Goal: Transaction & Acquisition: Purchase product/service

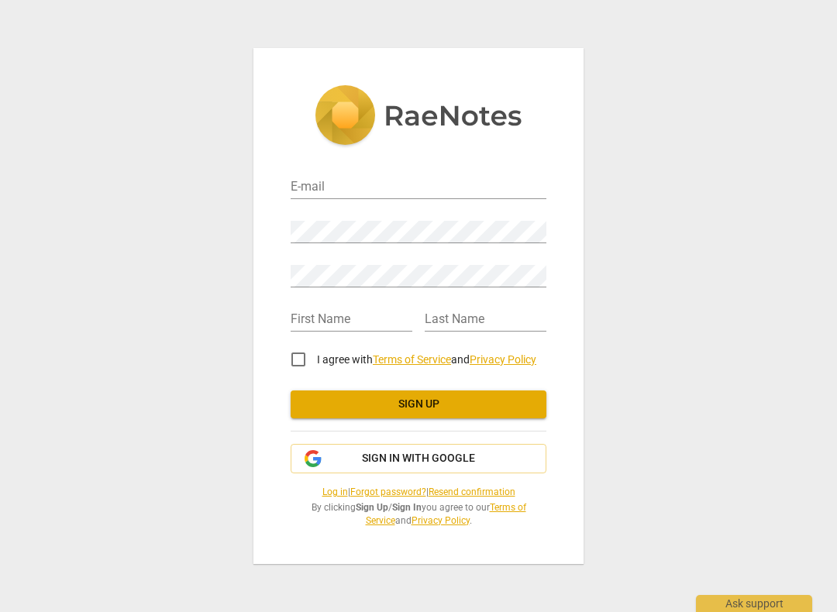
click at [295, 356] on input "I agree with Terms of Service and Privacy Policy" at bounding box center [298, 359] width 37 height 37
checkbox input "true"
click at [487, 457] on span "Sign in with Google" at bounding box center [418, 458] width 229 height 15
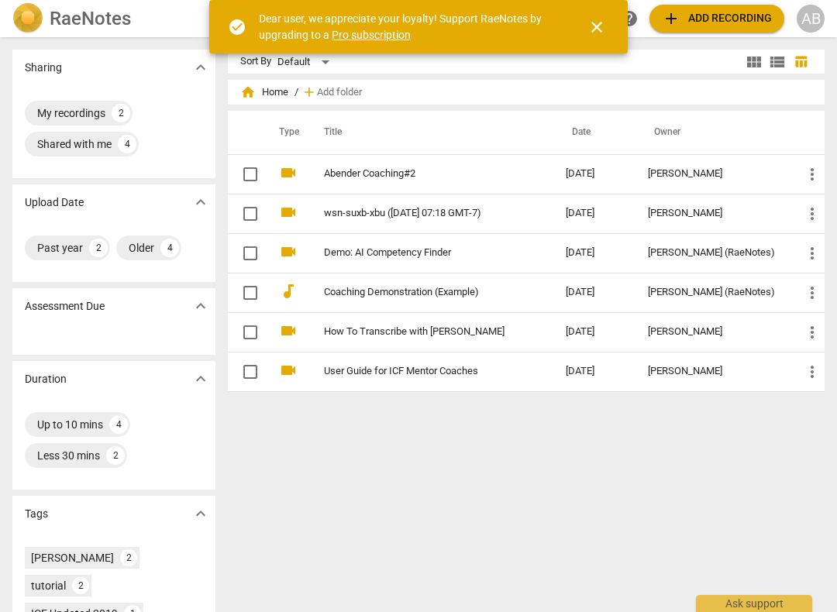
click at [743, 18] on span "add Add recording" at bounding box center [717, 18] width 110 height 19
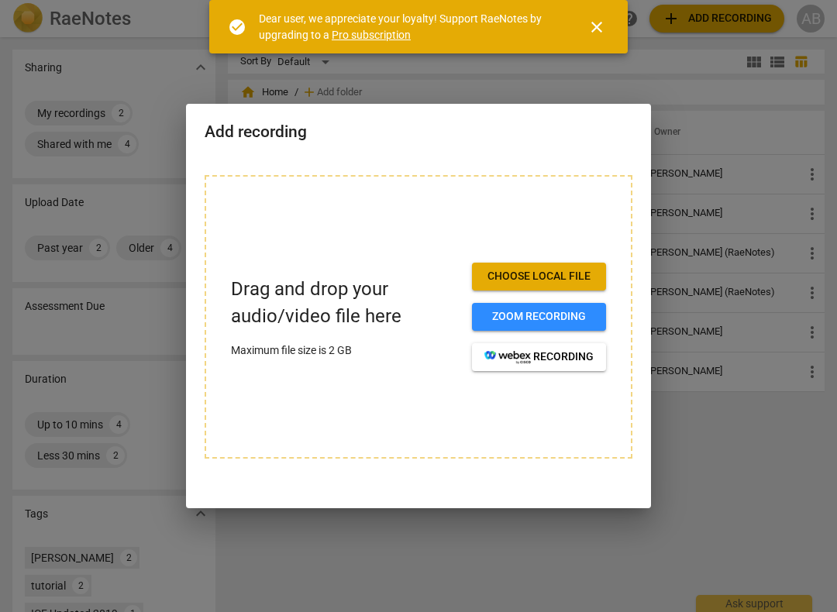
click at [571, 275] on span "Choose local file" at bounding box center [538, 276] width 109 height 15
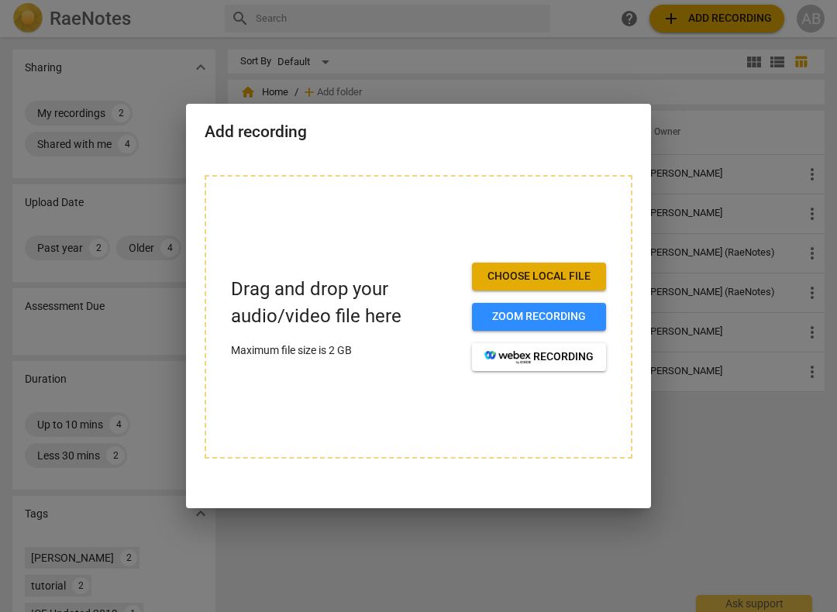
click at [572, 271] on span "Choose local file" at bounding box center [538, 276] width 109 height 15
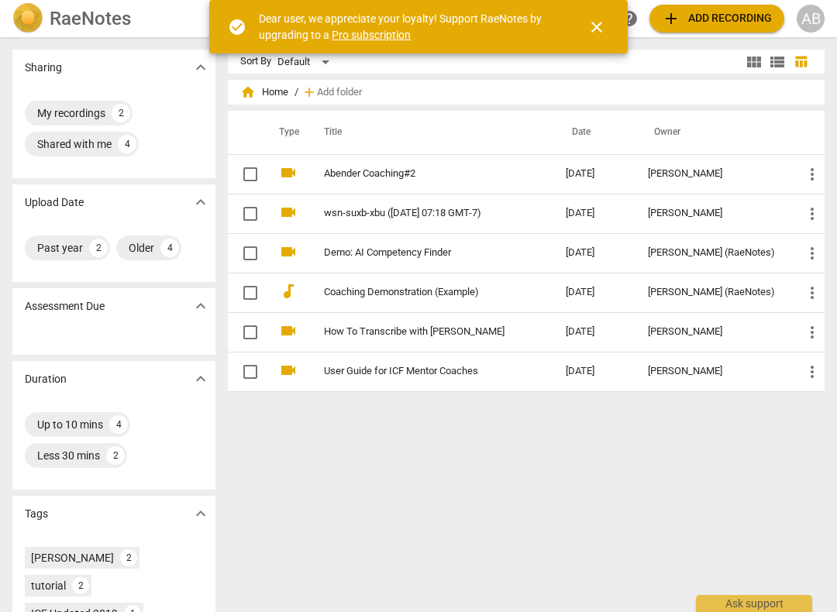
click at [740, 23] on span "add Add recording" at bounding box center [717, 18] width 110 height 19
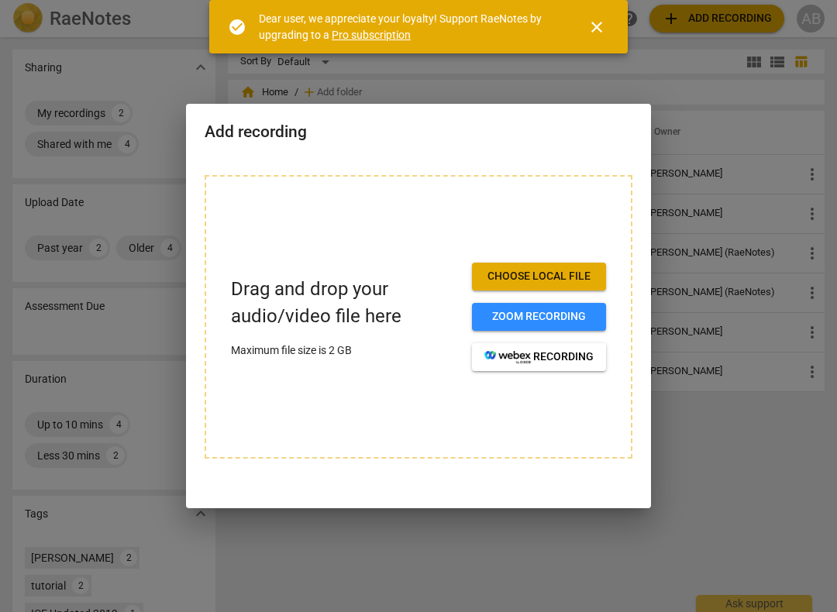
click at [577, 272] on span "Choose local file" at bounding box center [538, 276] width 109 height 15
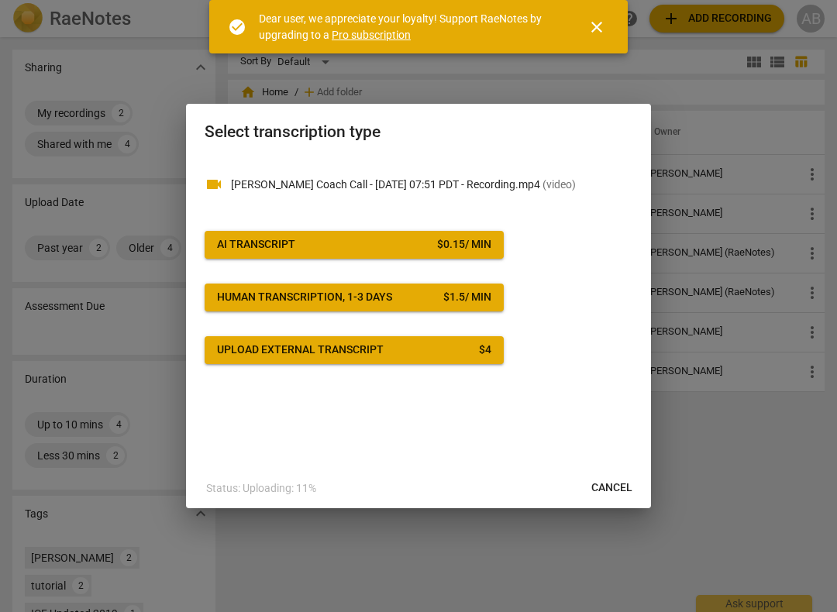
click at [415, 241] on span "AI Transcript $ 0.15 / min" at bounding box center [354, 244] width 274 height 15
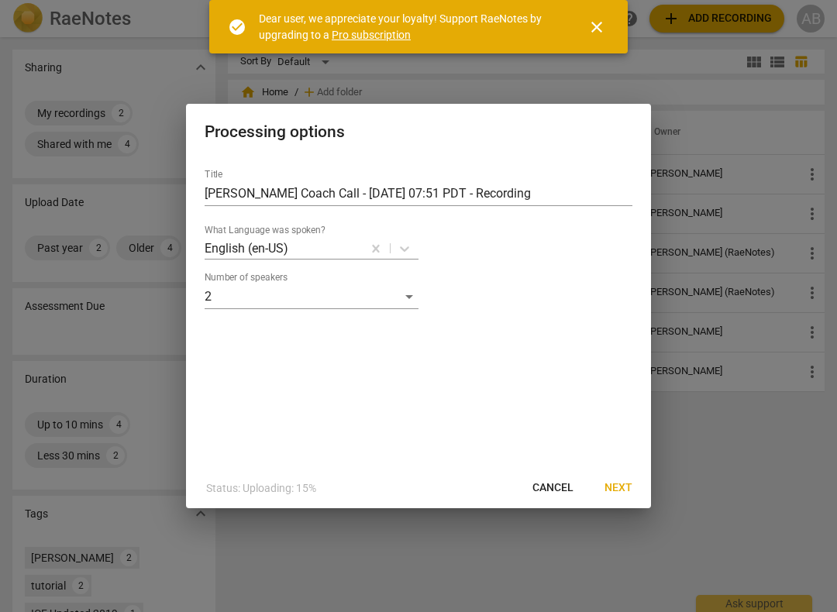
click at [632, 484] on span "Next" at bounding box center [618, 487] width 28 height 15
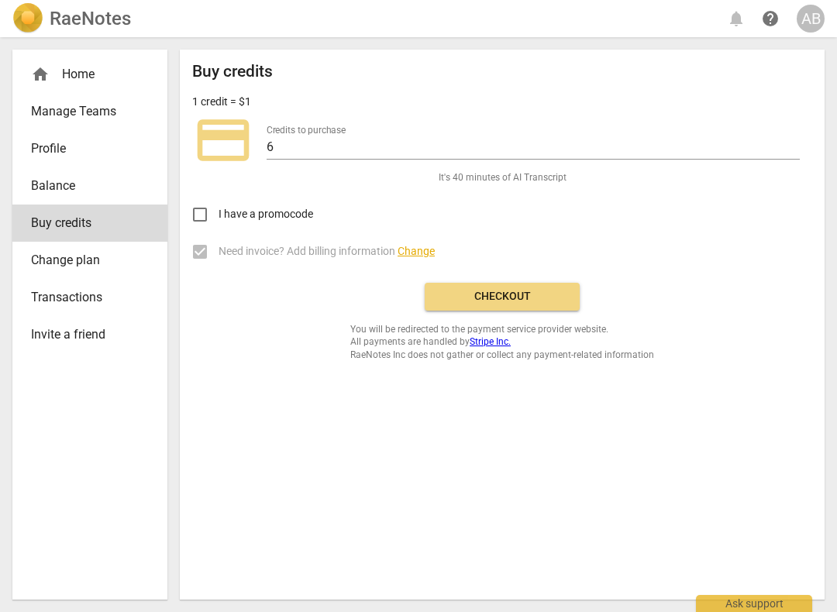
click at [566, 306] on button "Checkout" at bounding box center [502, 297] width 155 height 28
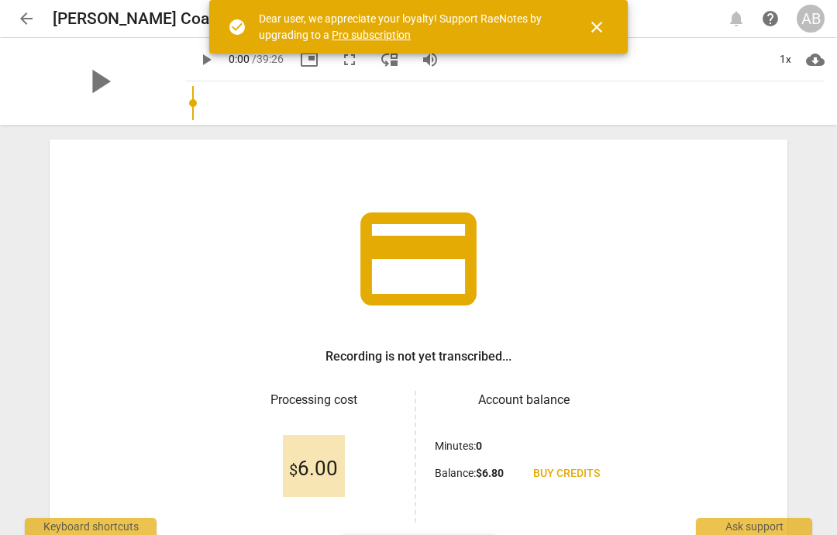
scroll to position [38, 0]
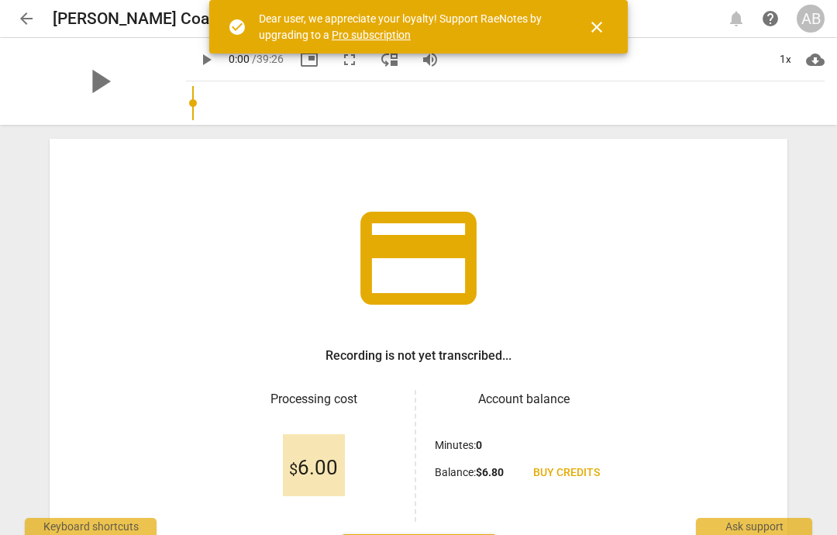
click at [601, 24] on span "close" at bounding box center [596, 27] width 19 height 19
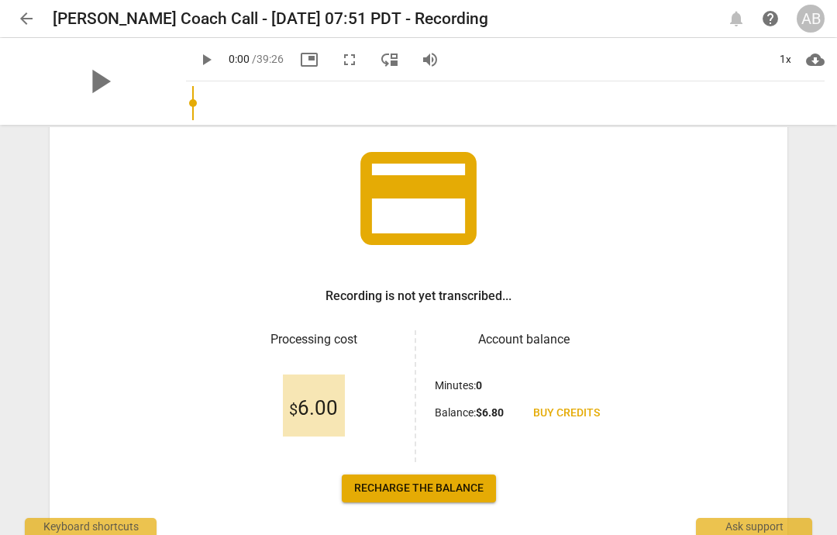
scroll to position [97, 0]
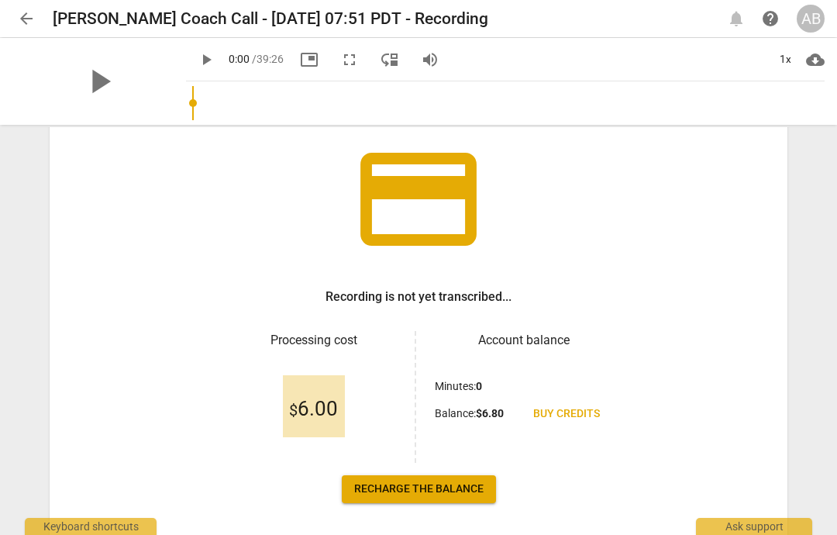
click at [479, 492] on span "Recharge the balance" at bounding box center [418, 488] width 129 height 15
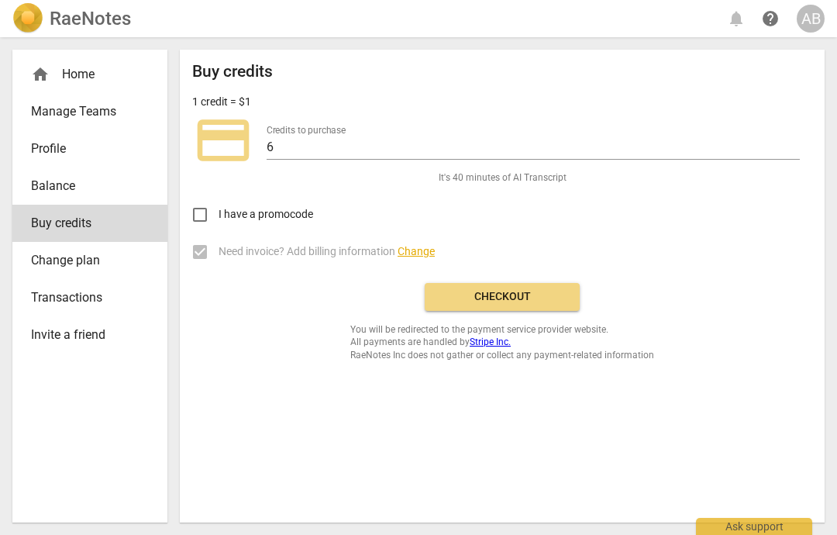
click at [105, 182] on span "Balance" at bounding box center [83, 186] width 105 height 19
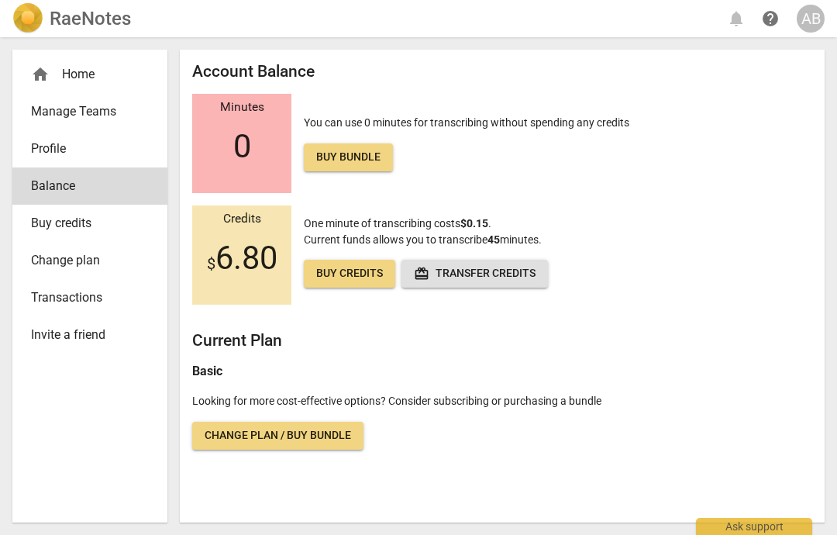
click at [99, 87] on div "home Home" at bounding box center [89, 74] width 155 height 37
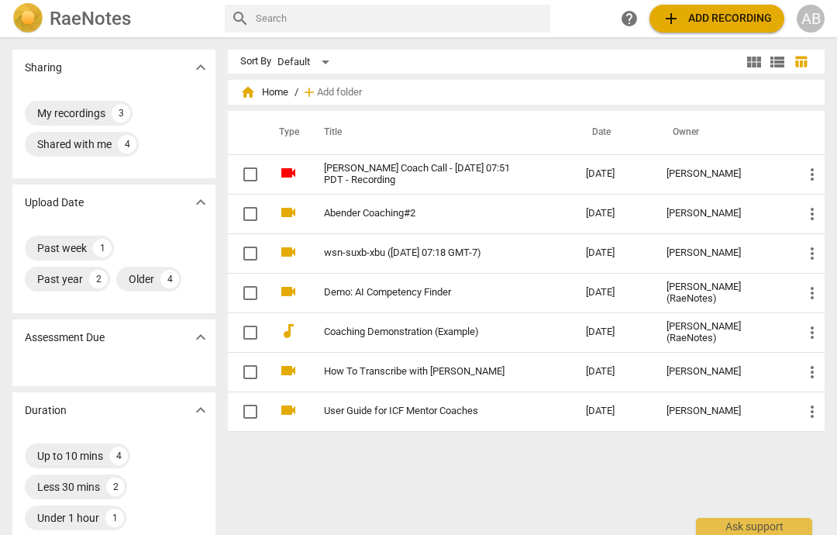
click at [804, 174] on span "more_vert" at bounding box center [812, 174] width 19 height 19
click at [711, 168] on div at bounding box center [418, 267] width 837 height 535
click at [256, 166] on input "checkbox" at bounding box center [250, 174] width 33 height 19
click at [264, 166] on input "checkbox" at bounding box center [250, 174] width 33 height 19
click at [80, 115] on div "My recordings" at bounding box center [71, 112] width 68 height 15
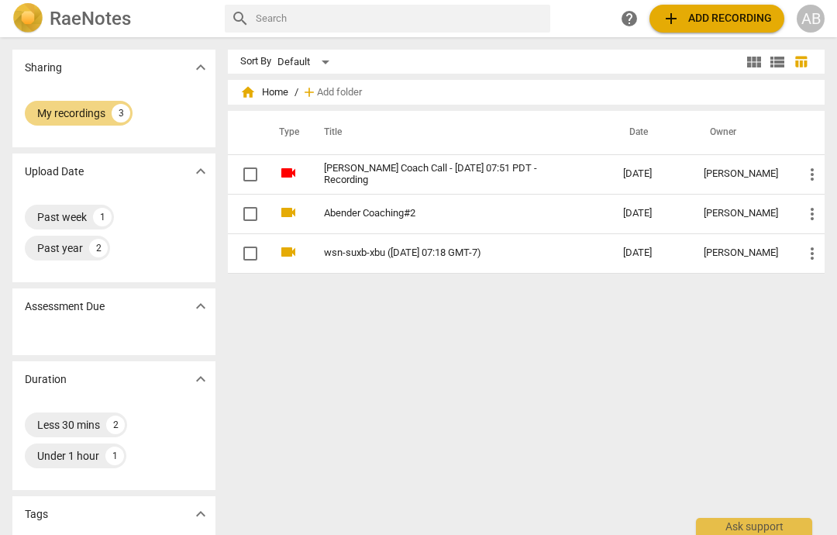
click at [261, 170] on input "checkbox" at bounding box center [250, 174] width 33 height 19
checkbox input "false"
click at [255, 178] on input "checkbox" at bounding box center [250, 174] width 33 height 19
click at [790, 66] on span "table_chart" at bounding box center [800, 61] width 23 height 15
click at [786, 59] on span "view_list" at bounding box center [777, 62] width 19 height 19
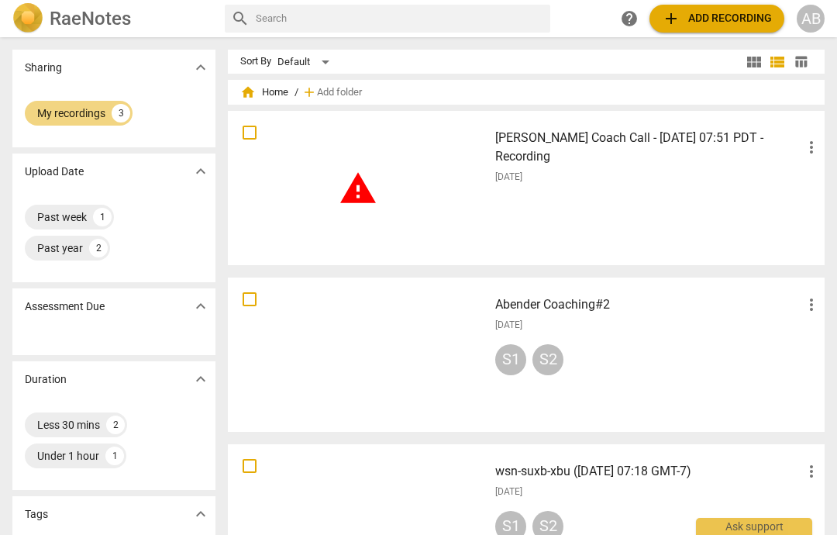
click at [806, 151] on span "more_vert" at bounding box center [811, 147] width 19 height 19
click at [709, 211] on div at bounding box center [418, 267] width 837 height 535
click at [810, 57] on span "table_chart" at bounding box center [800, 61] width 23 height 15
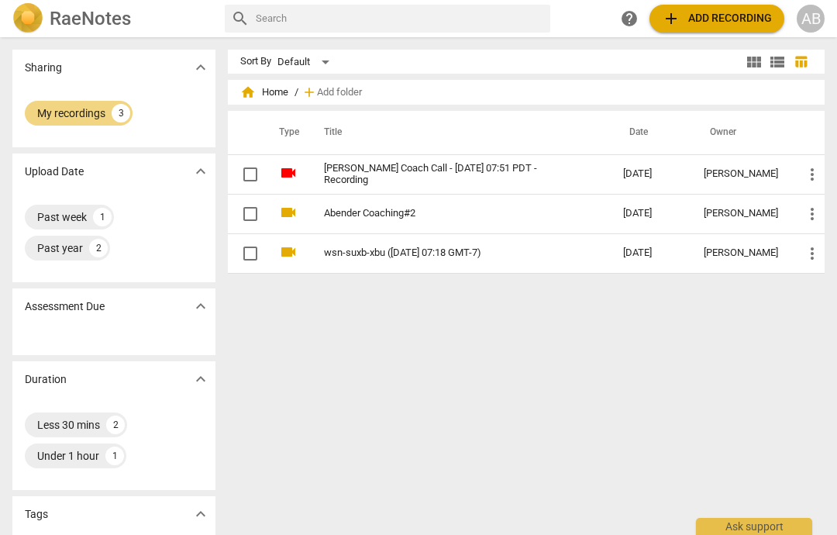
click at [756, 72] on button "view_module" at bounding box center [753, 61] width 23 height 23
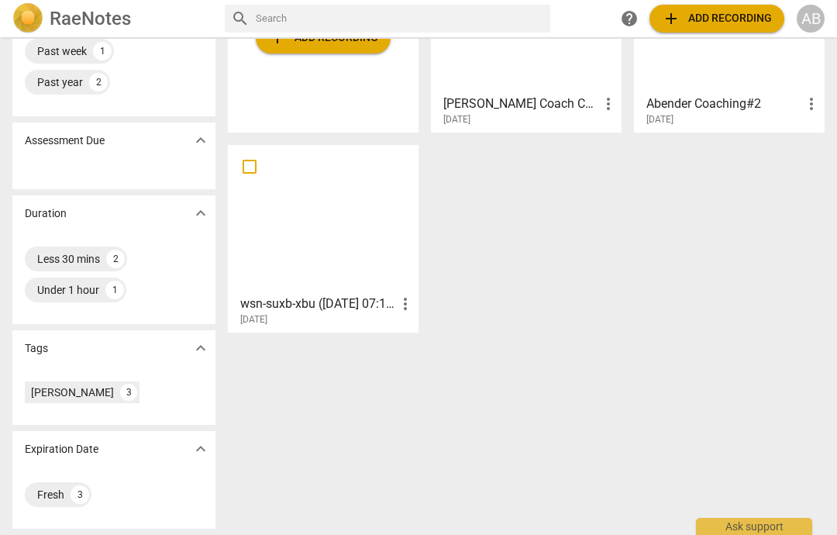
scroll to position [166, 0]
click at [208, 138] on span "expand_more" at bounding box center [200, 140] width 19 height 19
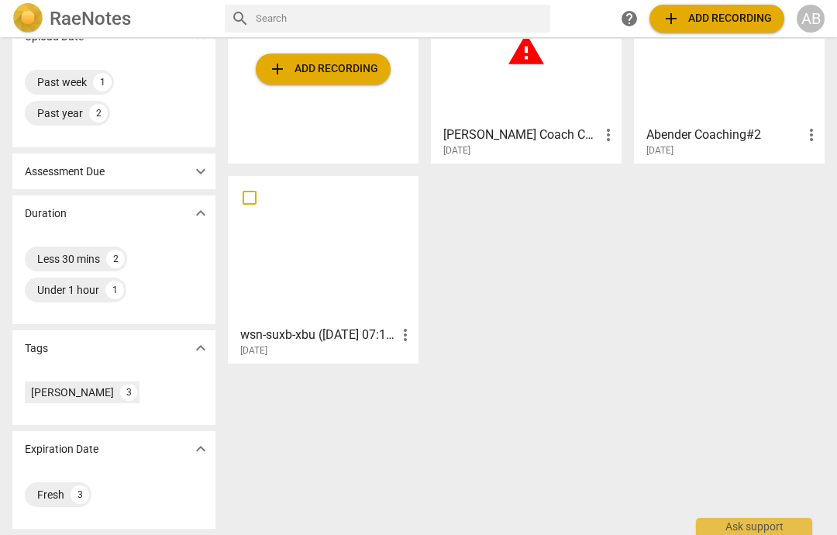
scroll to position [135, 0]
click at [208, 177] on span "expand_more" at bounding box center [200, 171] width 19 height 19
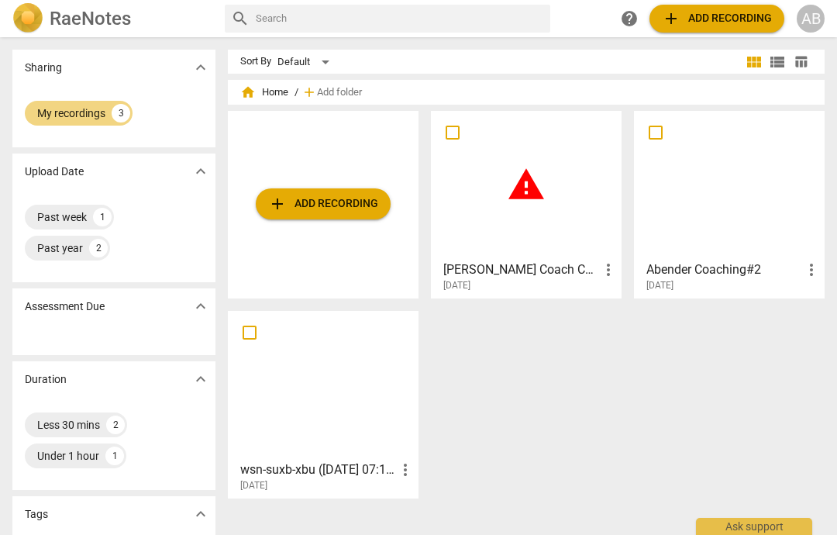
scroll to position [0, 0]
